Goal: Task Accomplishment & Management: Manage account settings

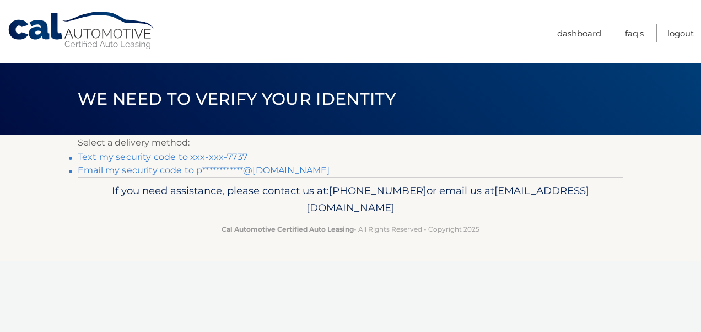
click at [206, 155] on link "Text my security code to xxx-xxx-7737" at bounding box center [163, 157] width 170 height 10
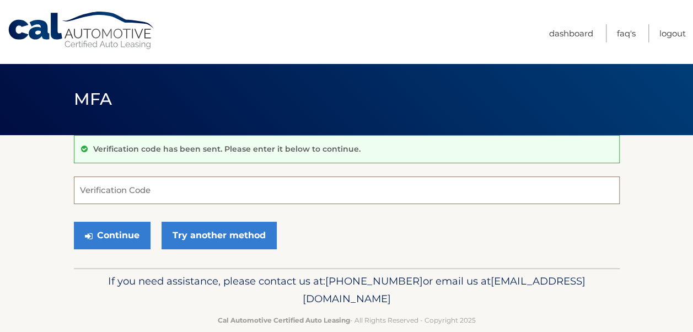
click at [205, 190] on input "Verification Code" at bounding box center [347, 190] width 546 height 28
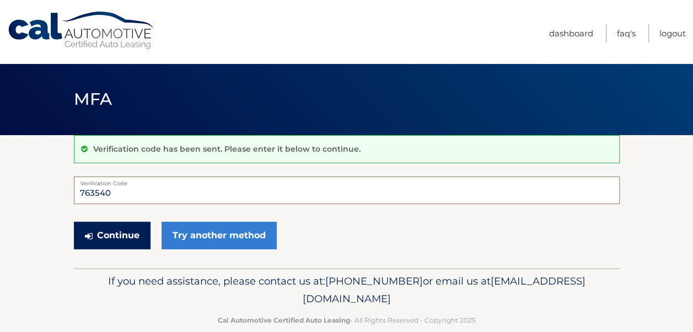
type input "763540"
click at [126, 230] on button "Continue" at bounding box center [112, 236] width 77 height 28
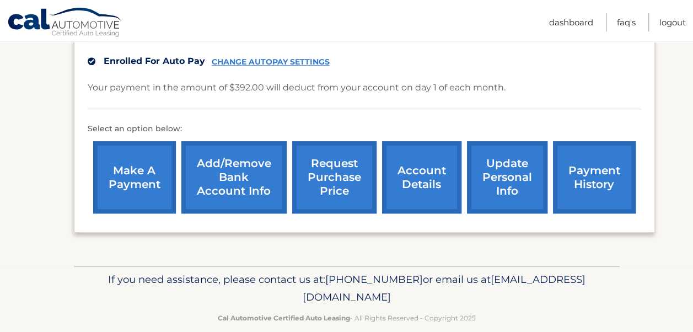
scroll to position [361, 0]
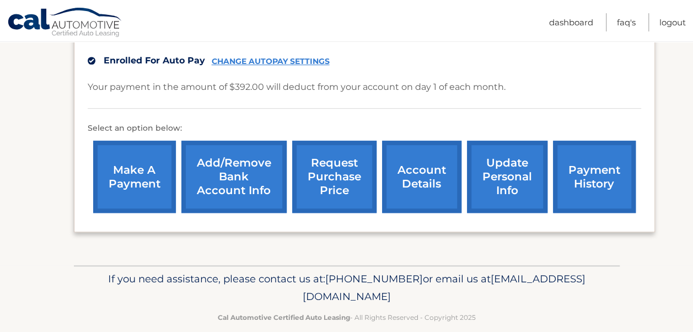
click at [496, 176] on link "update personal info" at bounding box center [507, 177] width 80 height 72
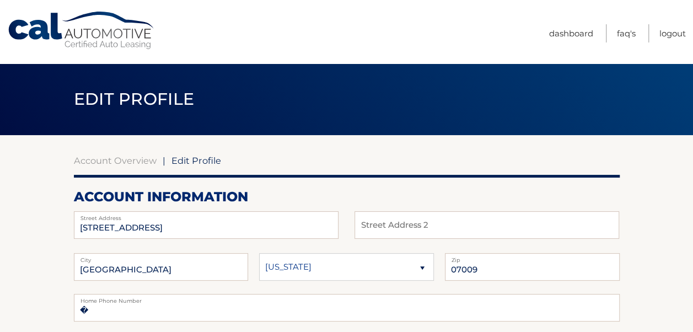
click at [496, 176] on div at bounding box center [347, 176] width 546 height 3
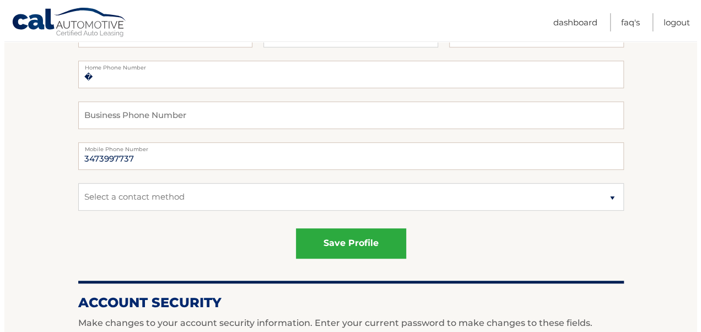
scroll to position [243, 0]
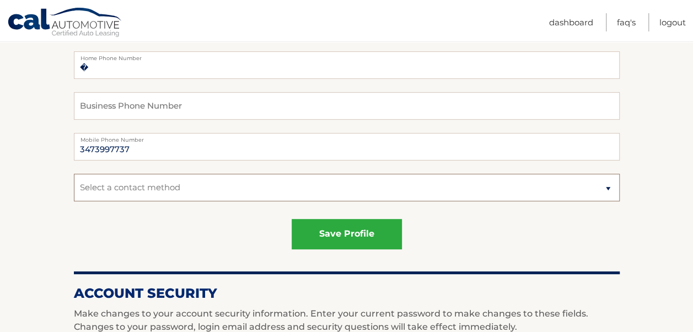
click at [395, 191] on select "Select a contact method Mobile Home" at bounding box center [347, 188] width 546 height 28
select select "1"
click at [74, 174] on select "Select a contact method Mobile Home" at bounding box center [347, 188] width 546 height 28
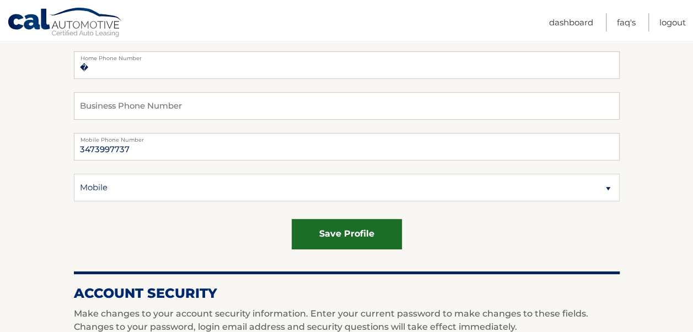
click at [343, 236] on button "save profile" at bounding box center [347, 234] width 110 height 30
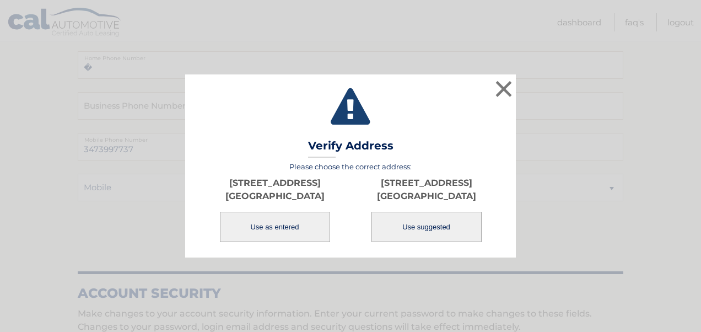
click at [385, 228] on button "Use suggested" at bounding box center [427, 227] width 110 height 30
type input "[STREET_ADDRESS]"
type input "[GEOGRAPHIC_DATA]"
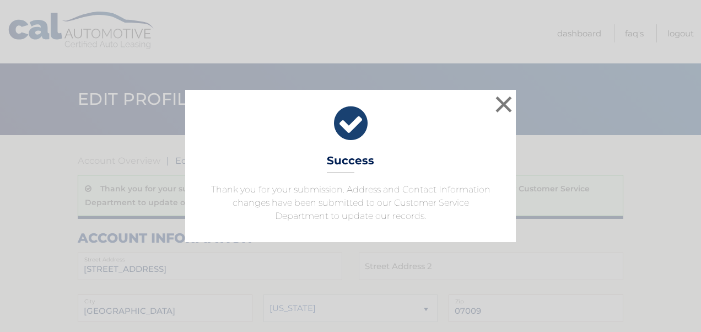
click at [444, 228] on div "× Success Thank you for your submission. Address and Contact Information change…" at bounding box center [350, 166] width 331 height 152
click at [498, 106] on button "×" at bounding box center [504, 104] width 22 height 22
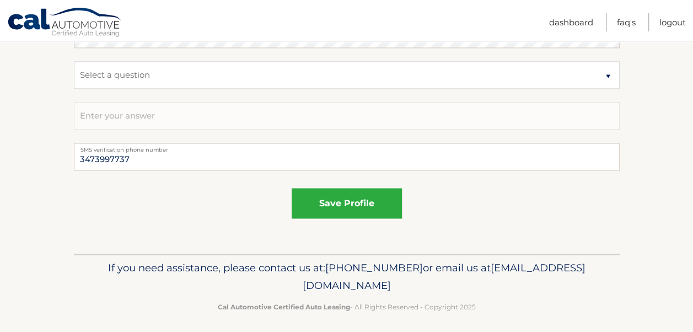
scroll to position [779, 0]
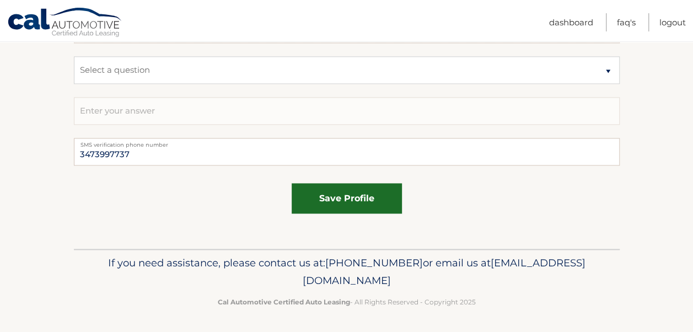
click at [357, 206] on button "save profile" at bounding box center [347, 198] width 110 height 30
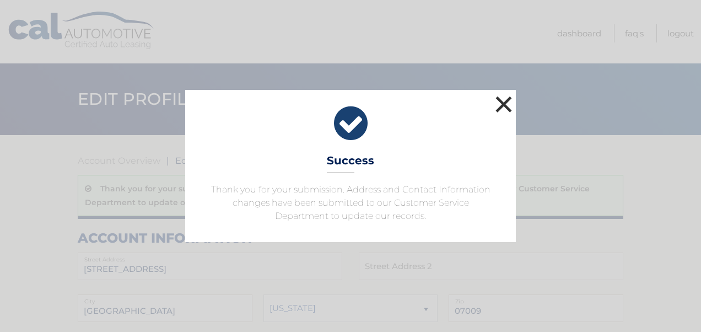
click at [503, 107] on button "×" at bounding box center [504, 104] width 22 height 22
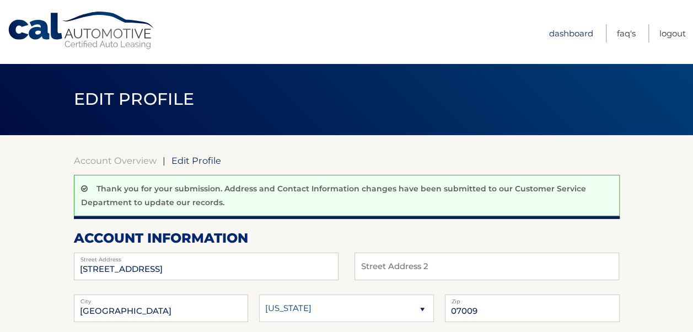
click at [562, 35] on link "Dashboard" at bounding box center [571, 33] width 44 height 18
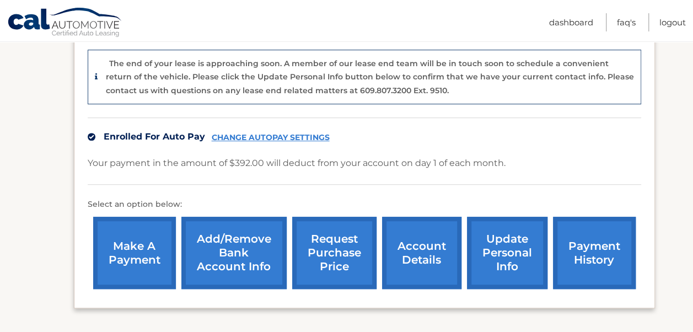
scroll to position [287, 0]
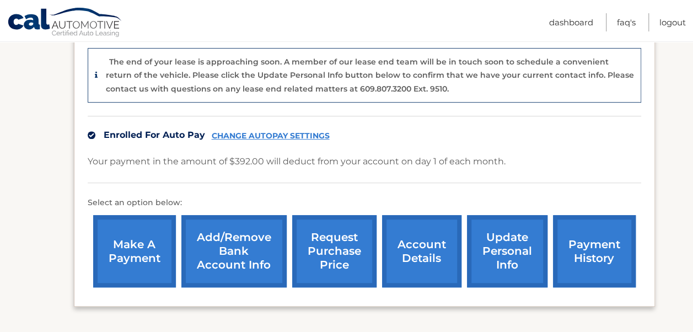
click at [428, 226] on link "account details" at bounding box center [421, 251] width 79 height 72
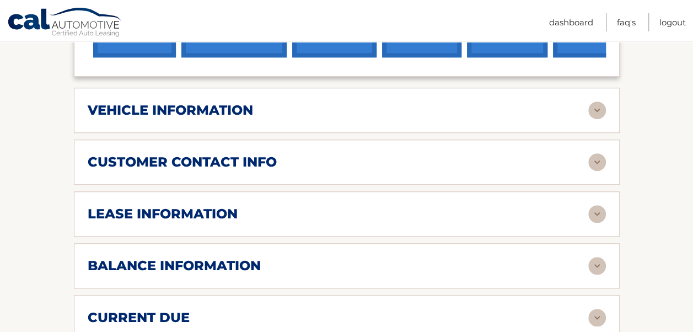
scroll to position [485, 0]
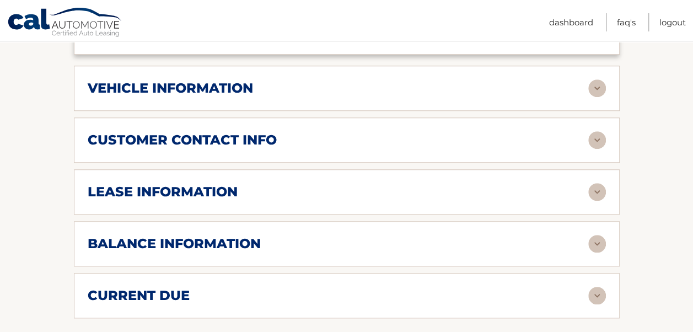
click at [595, 79] on img at bounding box center [597, 88] width 18 height 18
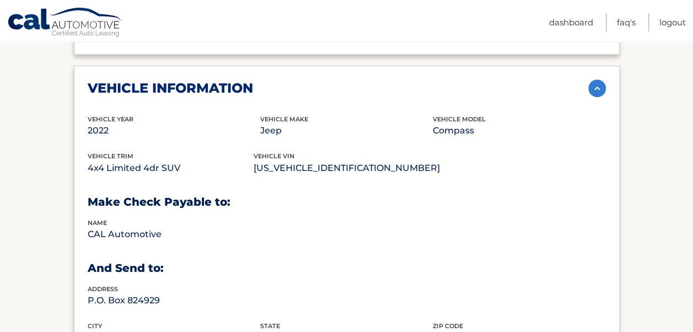
click at [543, 166] on div "vehicle trim 4x4 Limited 4dr SUV vehicle vin 3C4NJDCB5NT186670" at bounding box center [347, 169] width 518 height 37
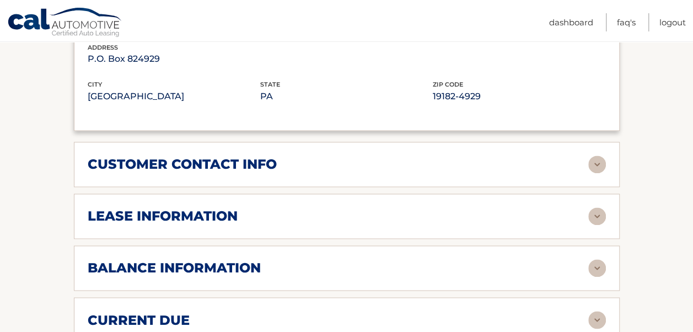
scroll to position [728, 0]
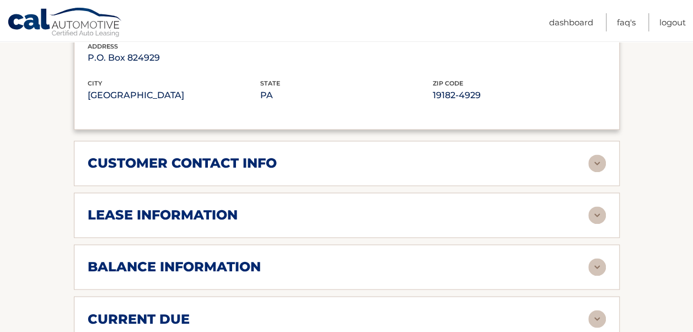
click at [602, 154] on img at bounding box center [597, 163] width 18 height 18
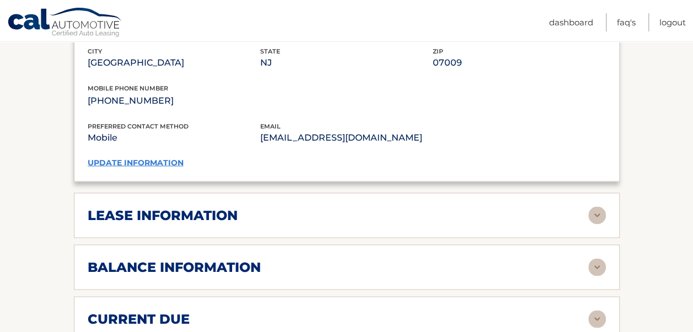
scroll to position [970, 0]
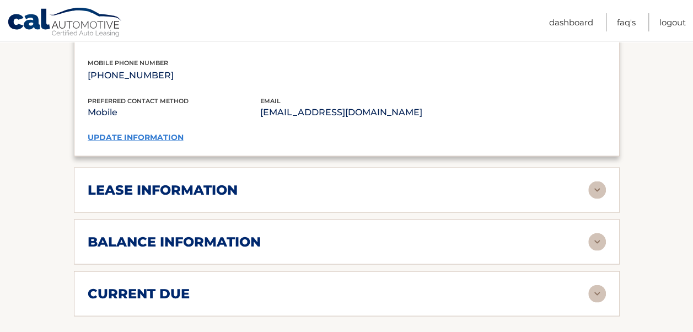
click at [601, 181] on img at bounding box center [597, 190] width 18 height 18
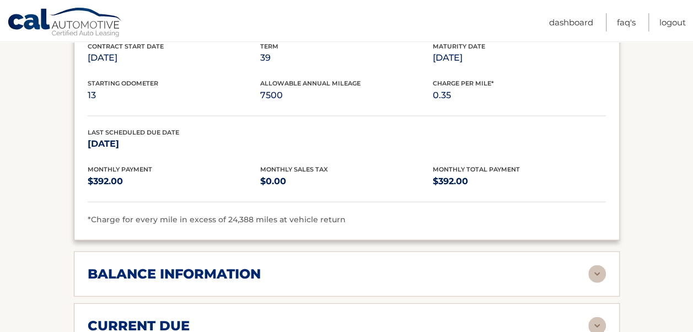
scroll to position [1147, 0]
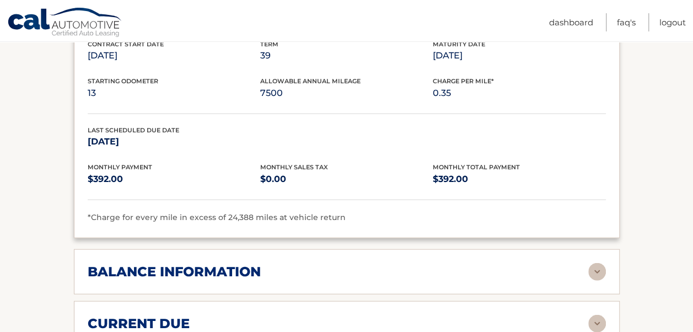
click at [600, 263] on img at bounding box center [597, 272] width 18 height 18
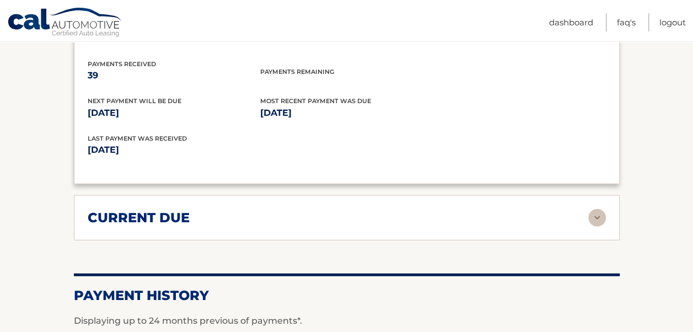
scroll to position [1389, 0]
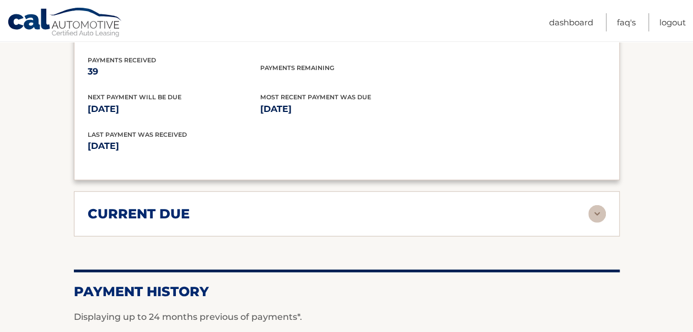
click at [597, 205] on img at bounding box center [597, 214] width 18 height 18
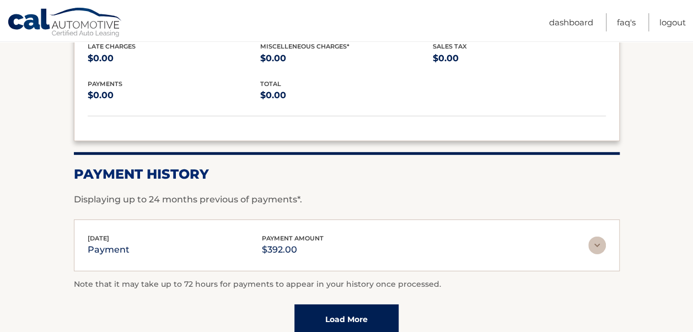
scroll to position [1610, 0]
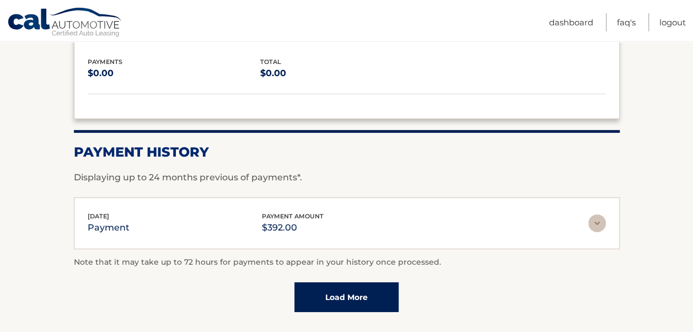
click at [388, 282] on link "Load More" at bounding box center [346, 297] width 104 height 30
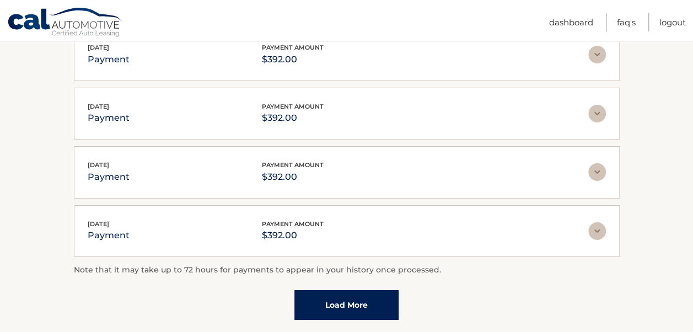
scroll to position [1897, 0]
click at [371, 289] on link "Load More" at bounding box center [346, 304] width 104 height 30
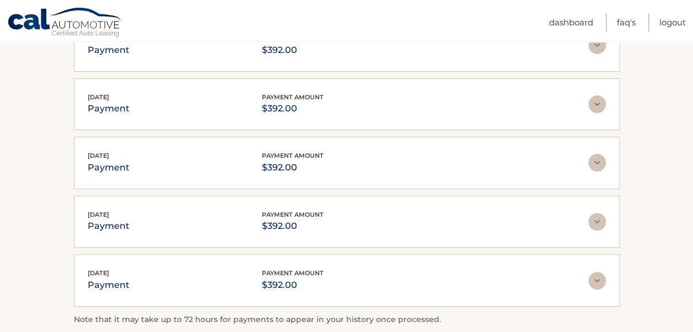
scroll to position [2161, 0]
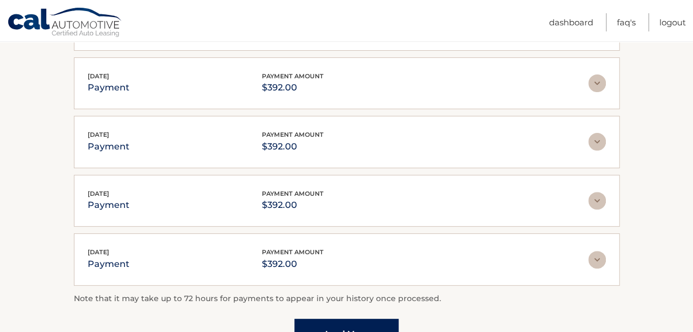
click at [359, 319] on link "Load More" at bounding box center [346, 334] width 104 height 30
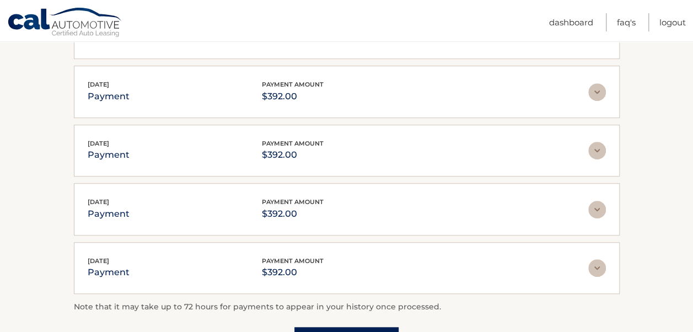
scroll to position [2448, 0]
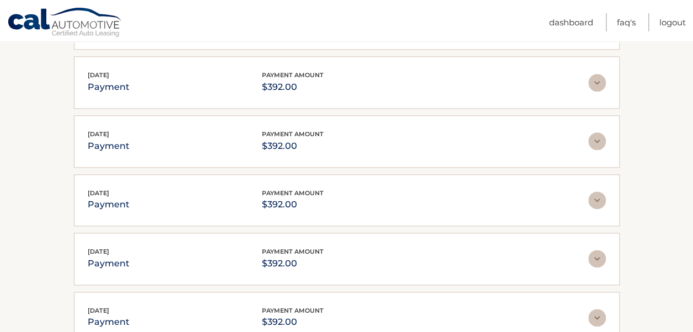
scroll to position [2713, 0]
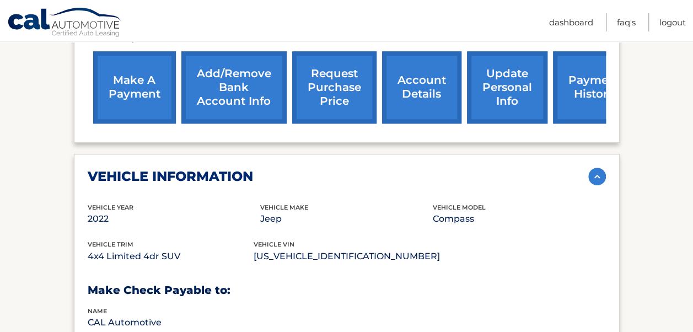
scroll to position [106, 0]
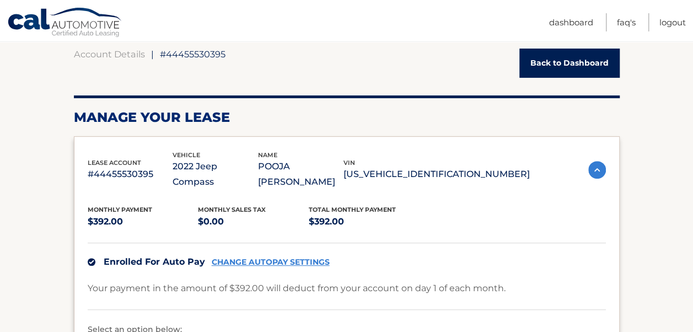
click at [567, 64] on link "Back to Dashboard" at bounding box center [569, 63] width 100 height 29
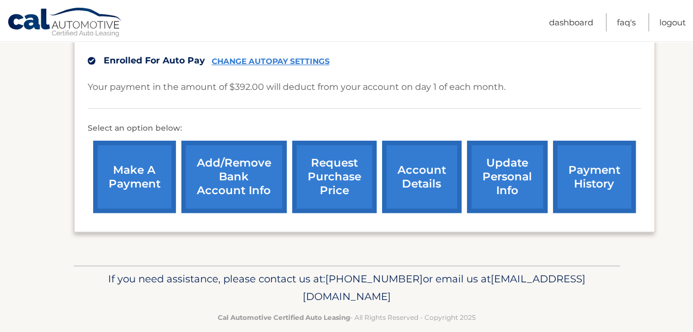
scroll to position [339, 0]
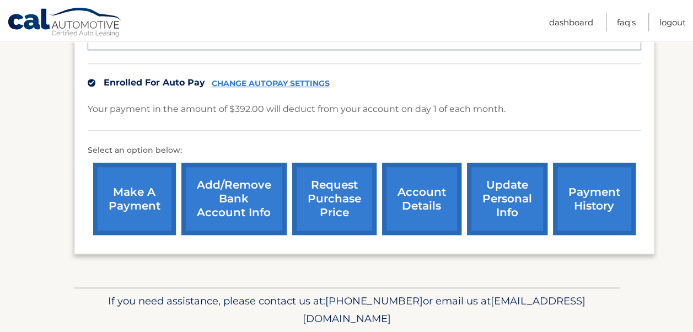
click at [444, 172] on link "account details" at bounding box center [421, 199] width 79 height 72
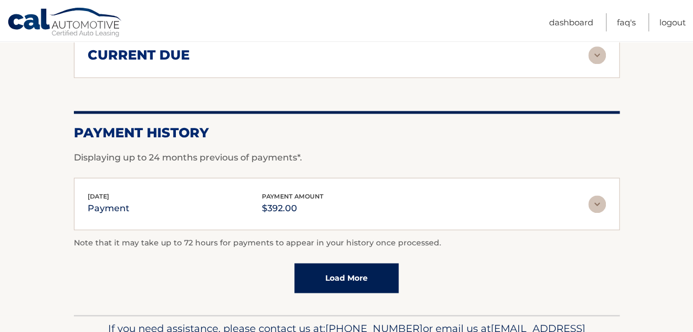
scroll to position [773, 0]
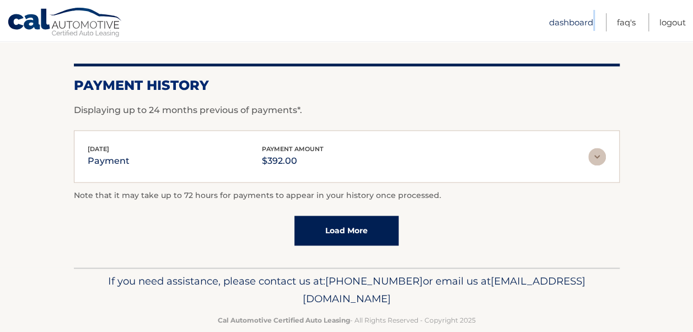
click at [590, 21] on ul "Dashboard FAQ's Logout" at bounding box center [617, 20] width 137 height 41
click at [590, 21] on link "Dashboard" at bounding box center [571, 22] width 44 height 18
